Goal: Check status

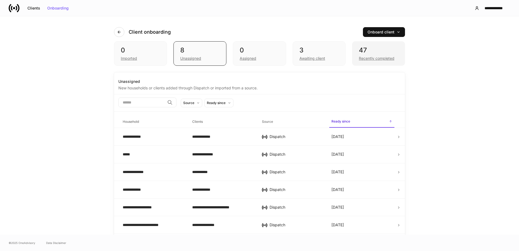
click at [377, 56] on div "Recently completed" at bounding box center [377, 58] width 36 height 5
